Goal: Find specific page/section: Find specific page/section

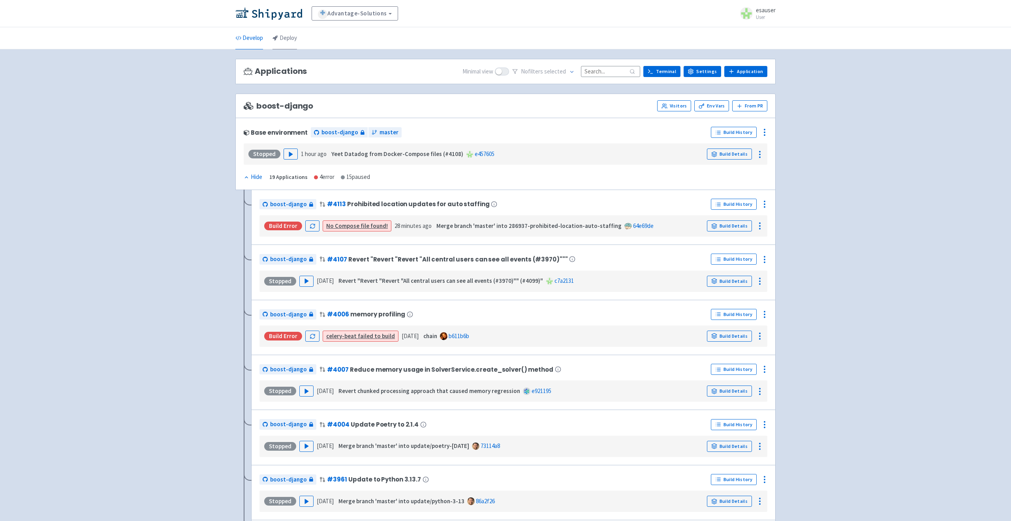
click at [276, 39] on icon at bounding box center [276, 38] width 6 height 6
